Goal: Transaction & Acquisition: Purchase product/service

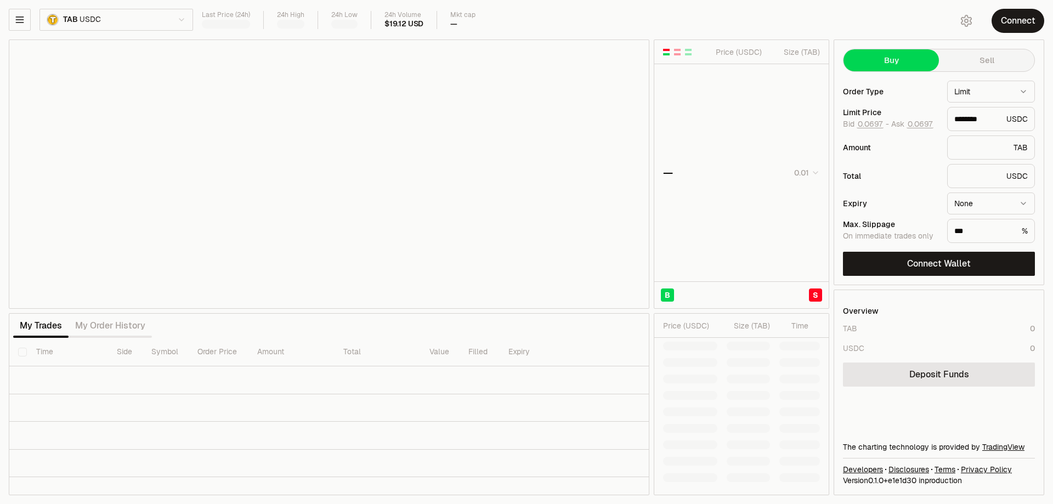
click at [714, 355] on td at bounding box center [686, 362] width 64 height 16
click at [727, 239] on td at bounding box center [741, 239] width 174 height 12
click at [698, 328] on div "Price ( USDC )" at bounding box center [690, 325] width 54 height 11
click at [771, 327] on th "Time" at bounding box center [790, 326] width 38 height 24
click at [811, 171] on html "Neutron Balance Earn Supervaults Bridge Orderbook Stake Ecosystem Governance Do…" at bounding box center [526, 252] width 1053 height 504
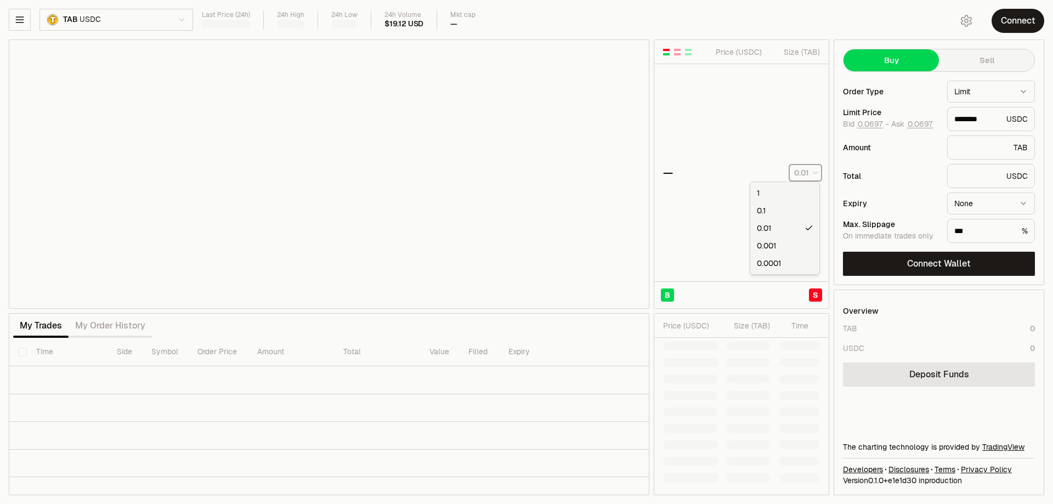
click at [813, 174] on html "Neutron Balance Earn Supervaults Bridge Orderbook Stake Ecosystem Governance Do…" at bounding box center [526, 252] width 1053 height 504
click at [684, 324] on div "Price ( USDC )" at bounding box center [690, 325] width 54 height 11
click at [742, 320] on div "Size ( TAB )" at bounding box center [748, 325] width 43 height 11
click at [757, 325] on div "Size ( TAB )" at bounding box center [748, 325] width 43 height 11
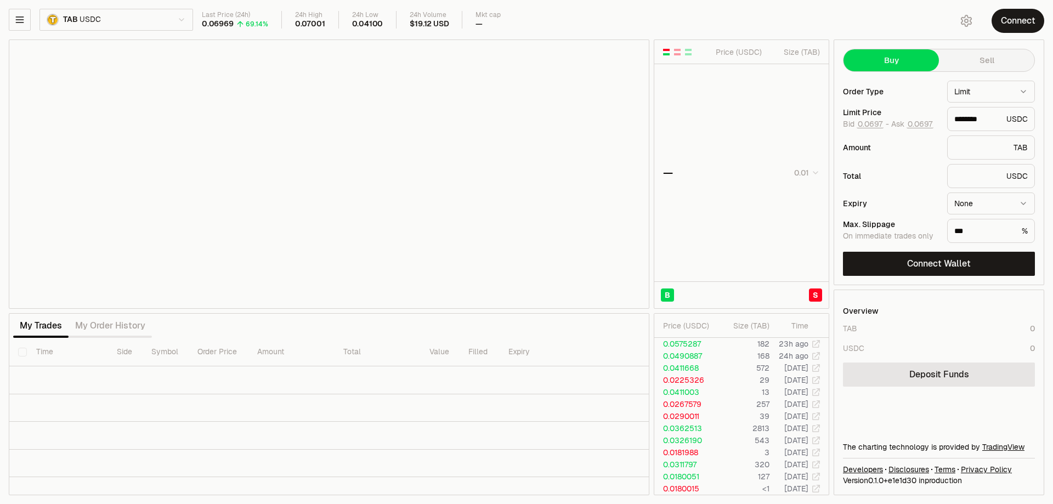
type input "********"
